Goal: Information Seeking & Learning: Learn about a topic

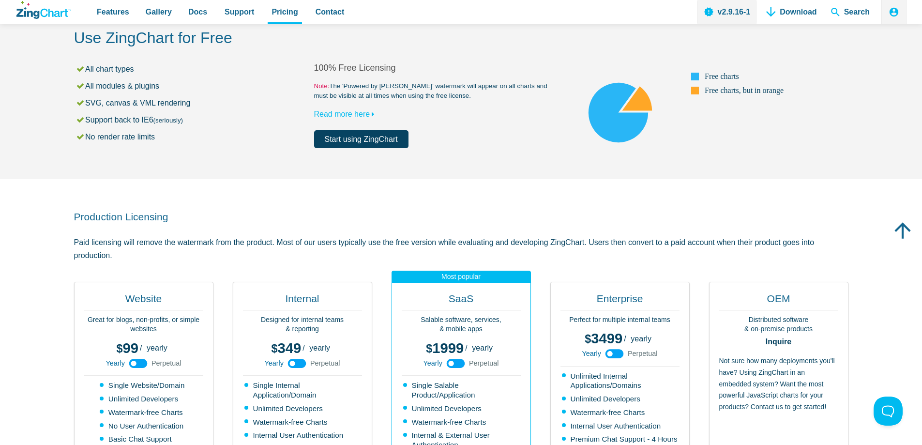
drag, startPoint x: 348, startPoint y: 139, endPoint x: 354, endPoint y: 139, distance: 6.8
click at [349, 139] on link "Start using ZingChart" at bounding box center [361, 139] width 94 height 18
click at [554, 148] on area "App Content" at bounding box center [554, 148] width 0 height 0
drag, startPoint x: 628, startPoint y: 123, endPoint x: 595, endPoint y: 128, distance: 33.7
click at [554, 148] on area "App Content" at bounding box center [554, 148] width 0 height 0
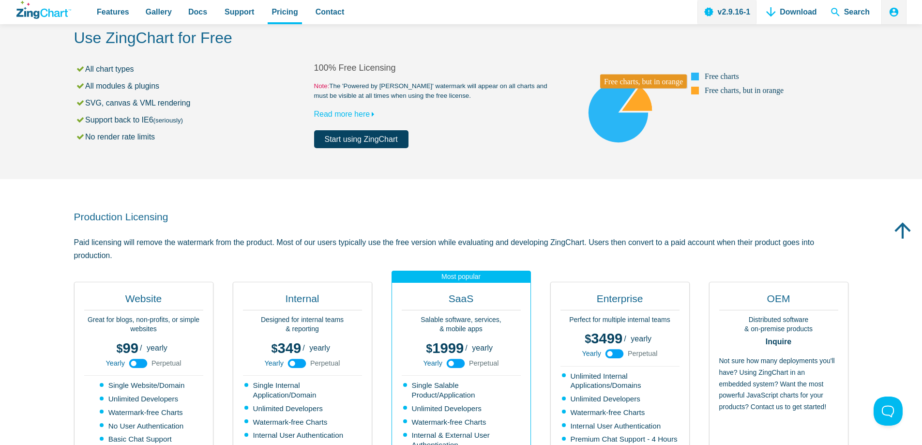
click at [554, 148] on area "App Content" at bounding box center [554, 148] width 0 height 0
click at [46, 12] on icon "ZingChart Logo. Click to return to the homepage" at bounding box center [43, 10] width 55 height 18
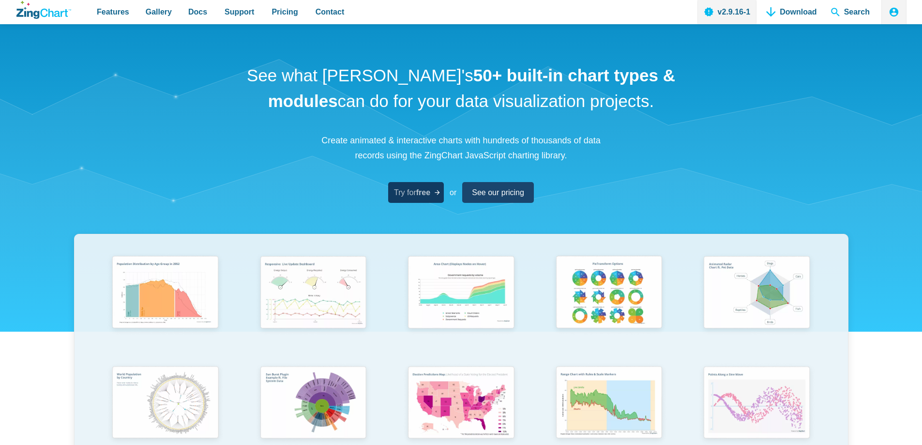
click at [420, 192] on strong "free" at bounding box center [423, 192] width 14 height 8
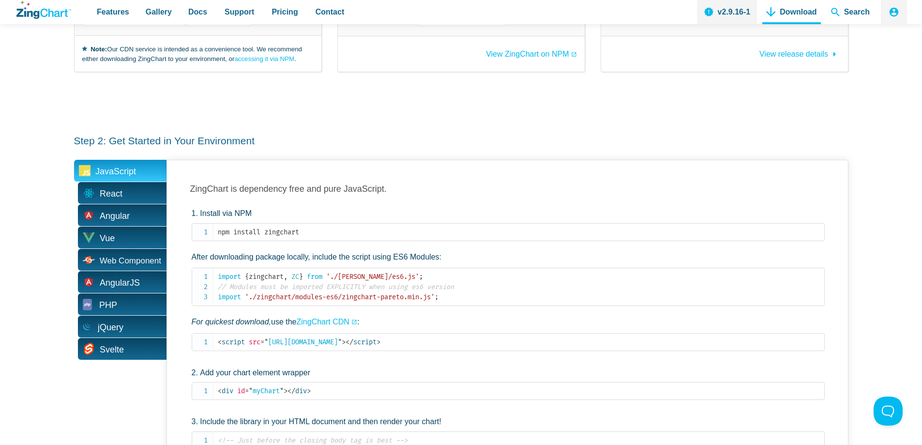
scroll to position [290, 0]
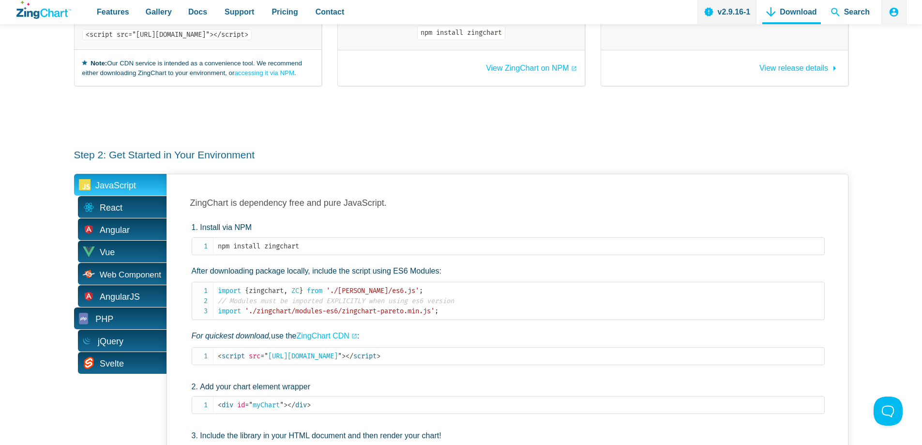
click at [112, 316] on span "PHP" at bounding box center [120, 318] width 92 height 22
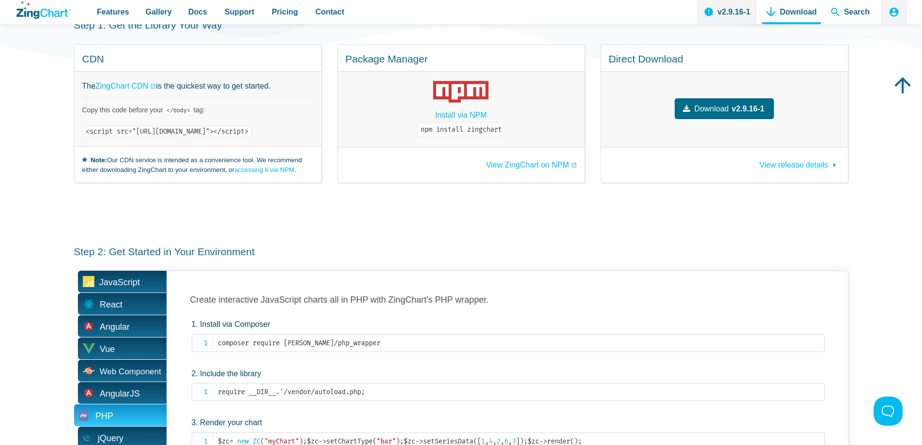
scroll to position [0, 0]
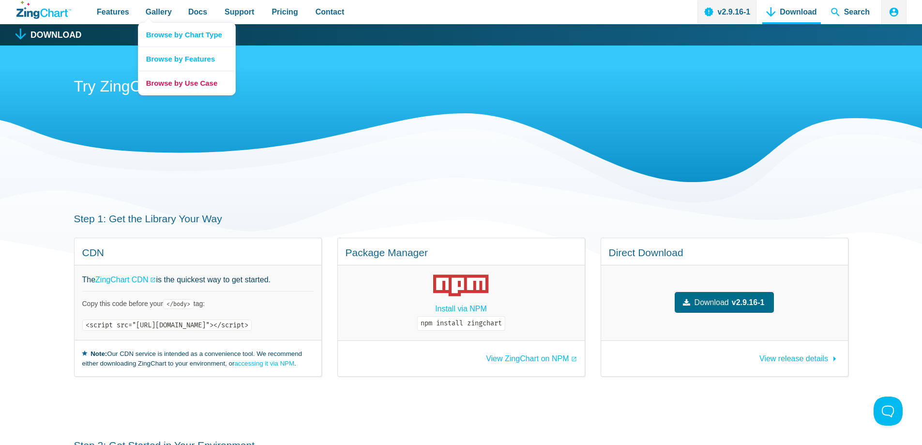
click at [168, 87] on link "Browse by Use Case" at bounding box center [186, 83] width 97 height 24
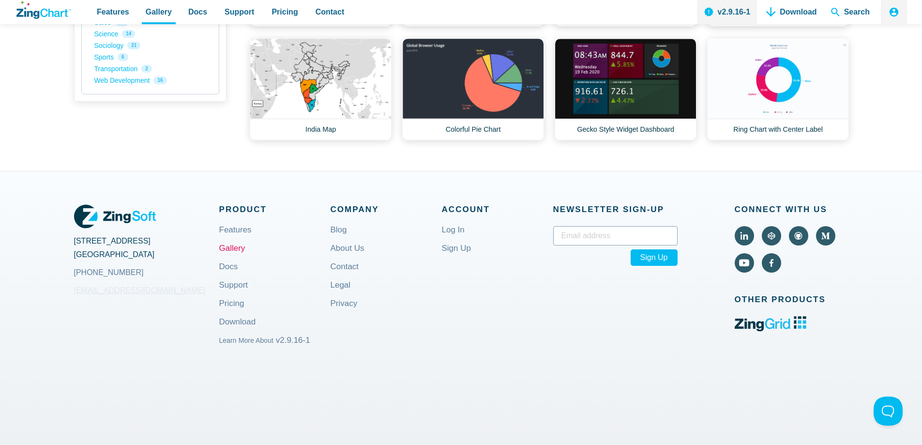
scroll to position [290, 0]
